Goal: Task Accomplishment & Management: Use online tool/utility

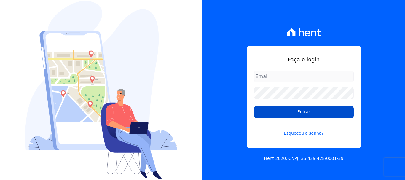
type input "[EMAIL_ADDRESS][DOMAIN_NAME]"
click at [317, 114] on input "Entrar" at bounding box center [304, 112] width 100 height 12
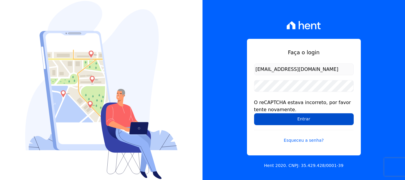
click at [313, 117] on input "Entrar" at bounding box center [304, 119] width 100 height 12
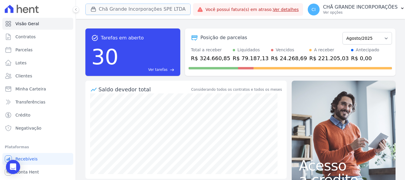
click at [124, 6] on button "Chã Grande Incorporações SPE LTDA" at bounding box center [137, 9] width 105 height 11
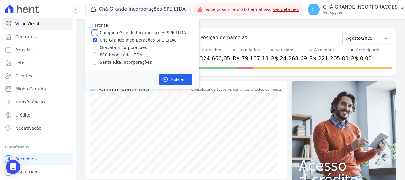
click at [94, 33] on input "Campina Grande Incorporações SPE LTDA" at bounding box center [95, 32] width 5 height 5
checkbox input "true"
click at [94, 39] on input "Chã Grande Incorporações SPE LTDA" at bounding box center [95, 40] width 5 height 5
checkbox input "false"
click at [175, 82] on button "Aplicar" at bounding box center [175, 79] width 33 height 11
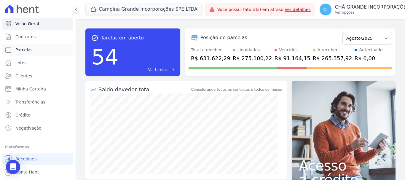
click at [24, 50] on span "Parcelas" at bounding box center [23, 50] width 17 height 6
select select
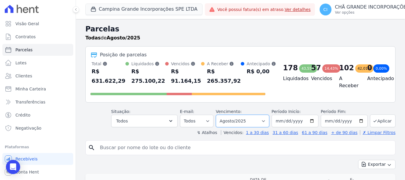
click at [246, 121] on select "Filtrar por período ──────── Todos os meses Janeiro/2023 Fevereiro/2023 Março/2…" at bounding box center [242, 121] width 53 height 12
select select "05/2025"
click at [220, 115] on select "Filtrar por período ──────── Todos os meses Janeiro/2023 Fevereiro/2023 Março/2…" at bounding box center [242, 121] width 53 height 12
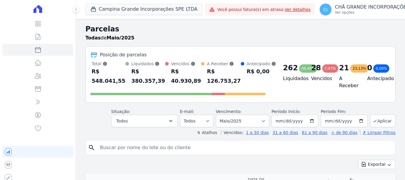
select select
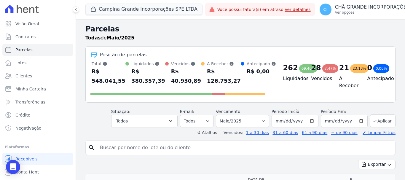
click at [144, 151] on input "search" at bounding box center [244, 148] width 297 height 12
paste input "AMANDA DA COSTA SOARES"
drag, startPoint x: 167, startPoint y: 147, endPoint x: 84, endPoint y: 148, distance: 82.5
type input "edvanda de andrade freire"
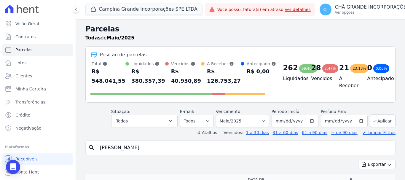
select select
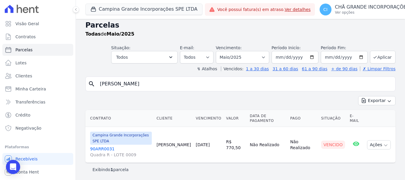
scroll to position [5, 0]
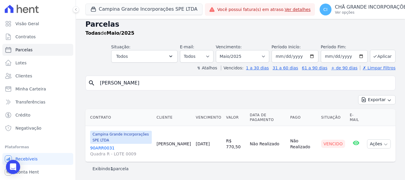
click at [101, 148] on link "90ARR0031 Quadra R - LOTE 0009" at bounding box center [121, 151] width 62 height 12
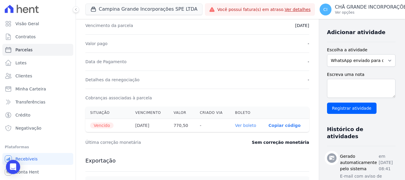
scroll to position [148, 0]
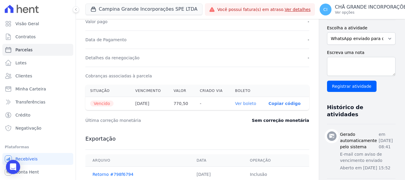
click at [232, 100] on th "Ver boleto" at bounding box center [247, 103] width 34 height 13
click at [235, 103] on link "Ver boleto" at bounding box center [245, 103] width 21 height 5
select select
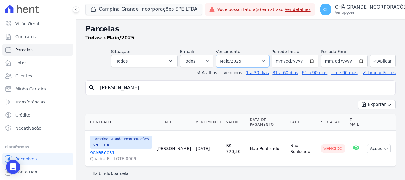
click at [251, 59] on select "Filtrar por período ──────── Todos os meses Janeiro/2023 Fevereiro/2023 Março/2…" at bounding box center [242, 61] width 53 height 12
select select "06/2025"
click at [220, 55] on select "Filtrar por período ──────── Todos os meses Janeiro/2023 Fevereiro/2023 Março/2…" at bounding box center [242, 61] width 53 height 12
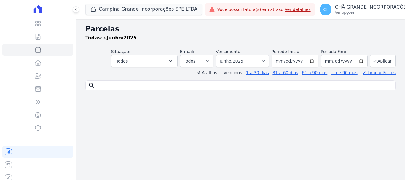
select select
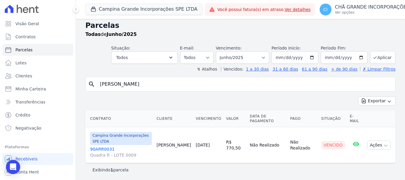
scroll to position [5, 0]
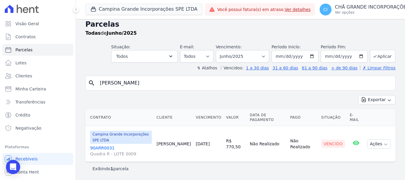
click at [96, 147] on link "90ARR0031 Quadra R - LOTE 0009" at bounding box center [121, 151] width 62 height 12
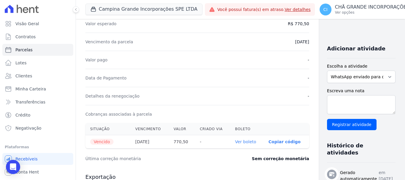
scroll to position [119, 0]
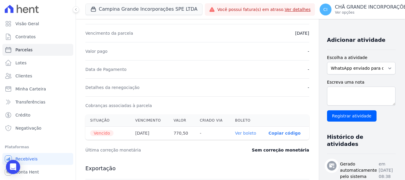
click at [235, 135] on link "Ver boleto" at bounding box center [245, 133] width 21 height 5
select select
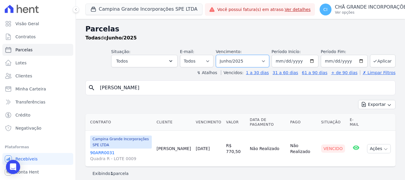
drag, startPoint x: 251, startPoint y: 58, endPoint x: 249, endPoint y: 66, distance: 8.3
click at [251, 57] on select "Filtrar por período ──────── Todos os meses Janeiro/2023 Fevereiro/2023 Março/2…" at bounding box center [242, 61] width 53 height 12
select select "07/2025"
click at [220, 55] on select "Filtrar por período ──────── Todos os meses Janeiro/2023 Fevereiro/2023 Março/2…" at bounding box center [242, 61] width 53 height 12
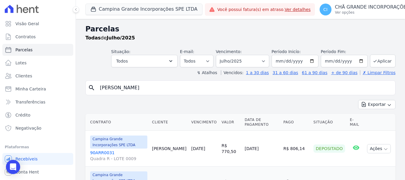
select select
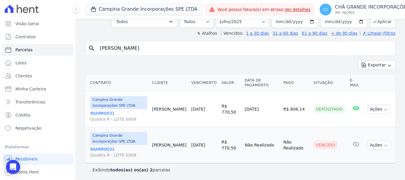
scroll to position [41, 0]
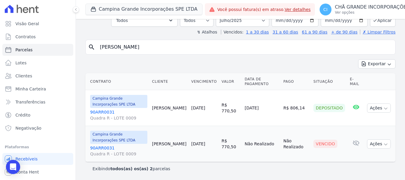
click at [101, 147] on link "90ARR0031 Quadra R - LOTE 0009" at bounding box center [118, 151] width 57 height 12
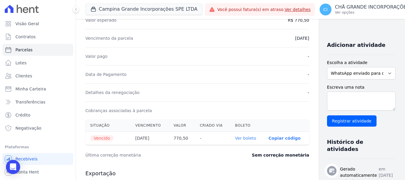
scroll to position [119, 0]
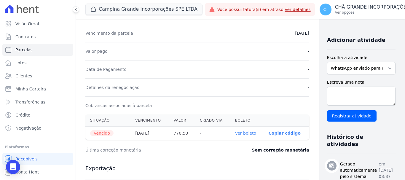
click at [235, 135] on link "Ver boleto" at bounding box center [245, 133] width 21 height 5
select select
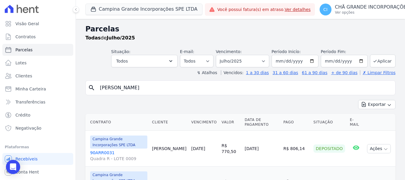
click at [163, 85] on input "edvanda de andrade freire" at bounding box center [244, 88] width 297 height 12
click at [163, 84] on input "edvanda de andrade freire" at bounding box center [244, 88] width 297 height 12
paste input "[PERSON_NAME]"
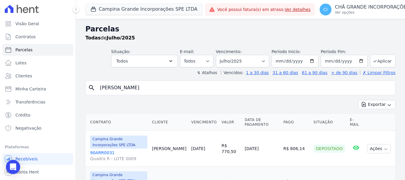
type input "[PERSON_NAME]"
select select
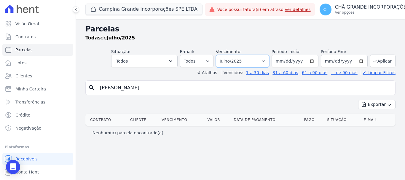
click at [234, 60] on select "Filtrar por período ──────── Todos os meses Janeiro/2023 Fevereiro/2023 Março/2…" at bounding box center [242, 61] width 53 height 12
select select "08/2025"
click at [224, 55] on select "Filtrar por período ──────── Todos os meses Janeiro/2023 Fevereiro/2023 Março/2…" at bounding box center [242, 61] width 53 height 12
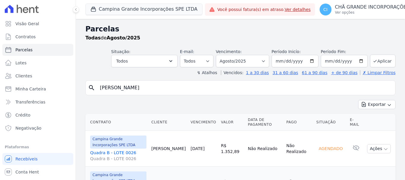
select select
